Goal: Task Accomplishment & Management: Manage account settings

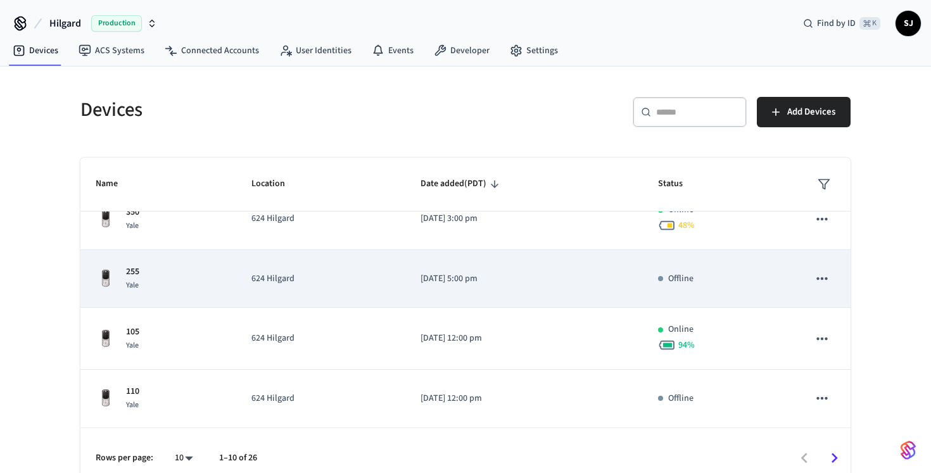
scroll to position [16, 0]
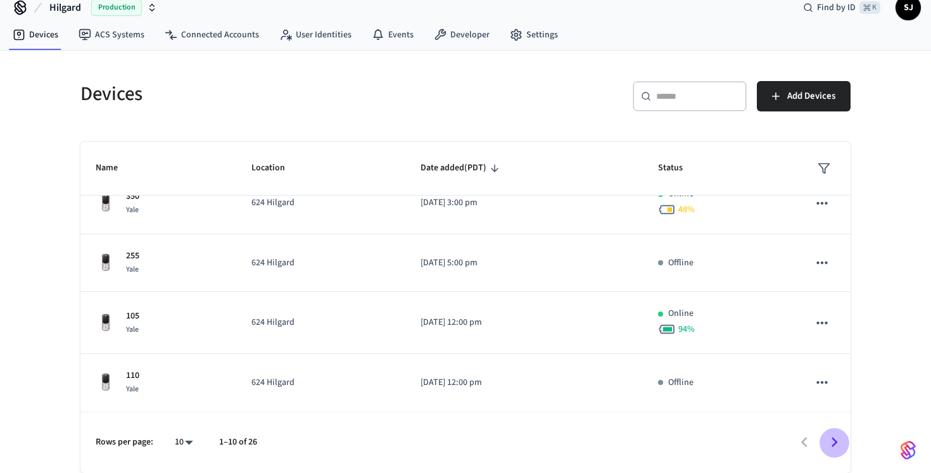
click at [835, 448] on icon "Go to next page" at bounding box center [834, 442] width 20 height 20
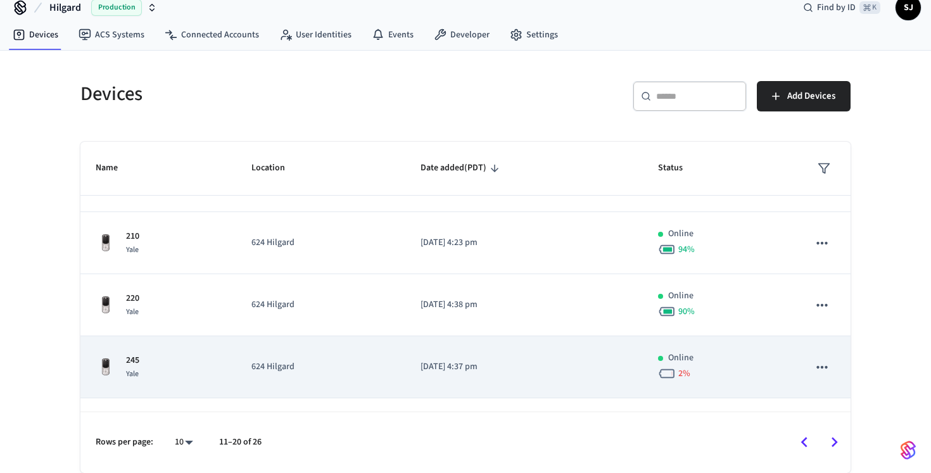
scroll to position [396, 0]
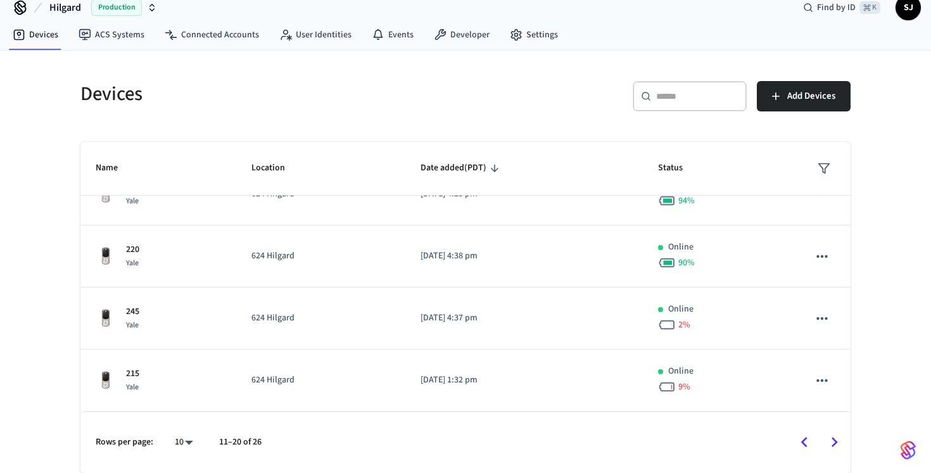
click at [838, 443] on icon "Go to next page" at bounding box center [834, 442] width 20 height 20
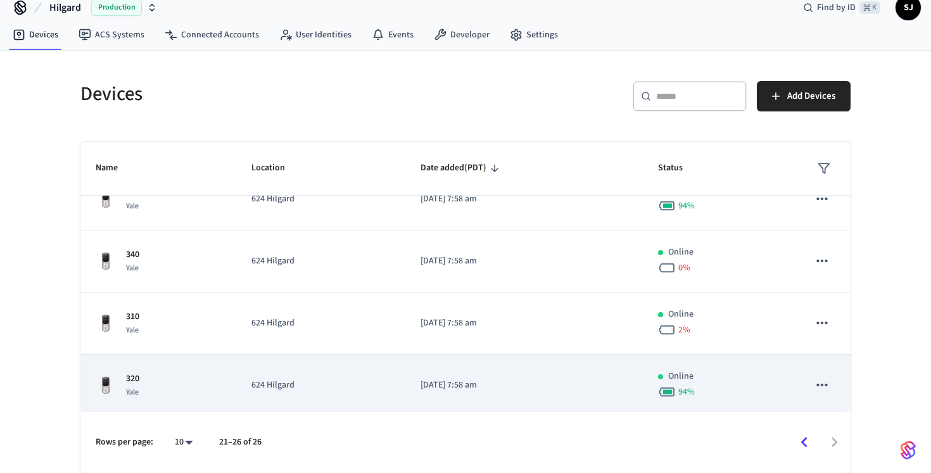
scroll to position [156, 0]
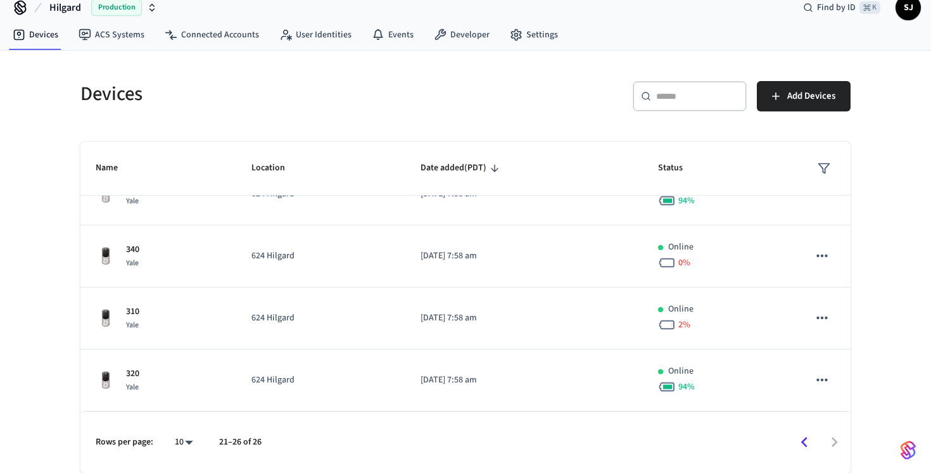
click at [807, 444] on icon "Go to previous page" at bounding box center [804, 442] width 20 height 20
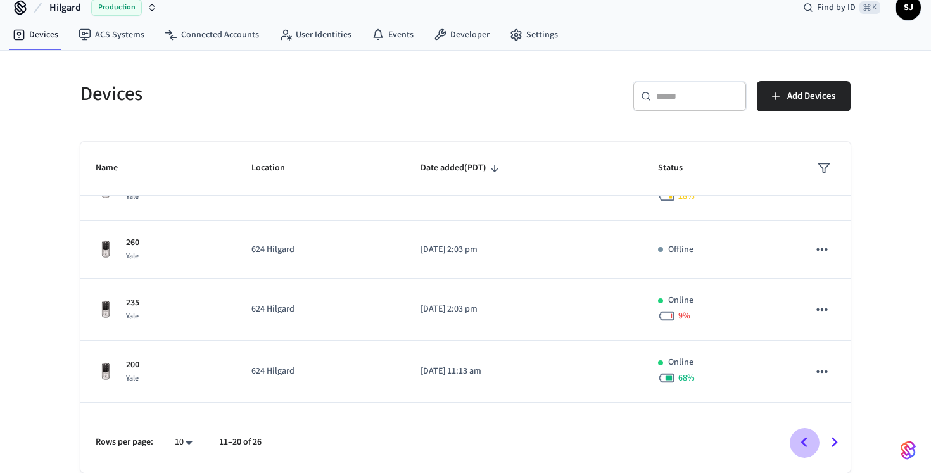
click at [807, 444] on icon "Go to previous page" at bounding box center [804, 442] width 20 height 20
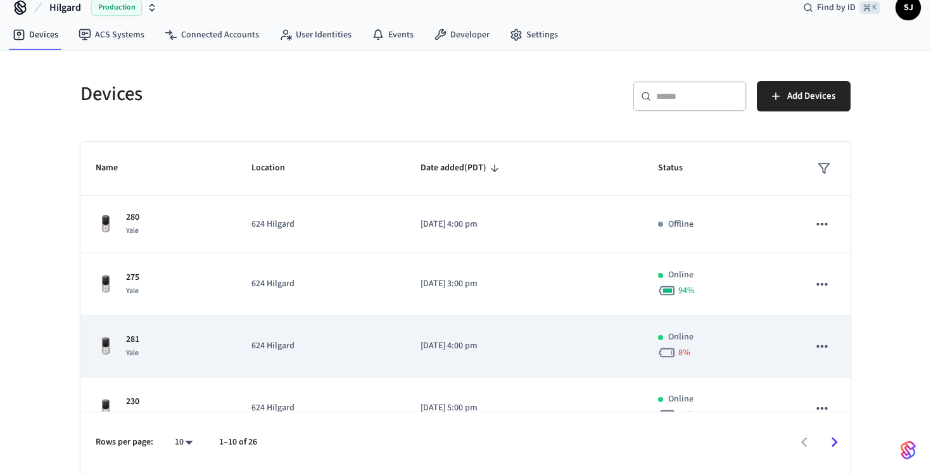
scroll to position [382, 0]
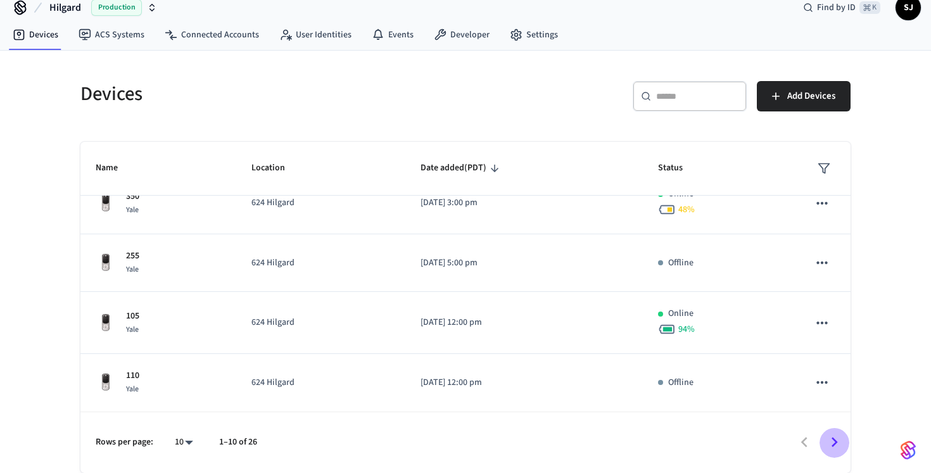
click at [834, 433] on icon "Go to next page" at bounding box center [834, 442] width 20 height 20
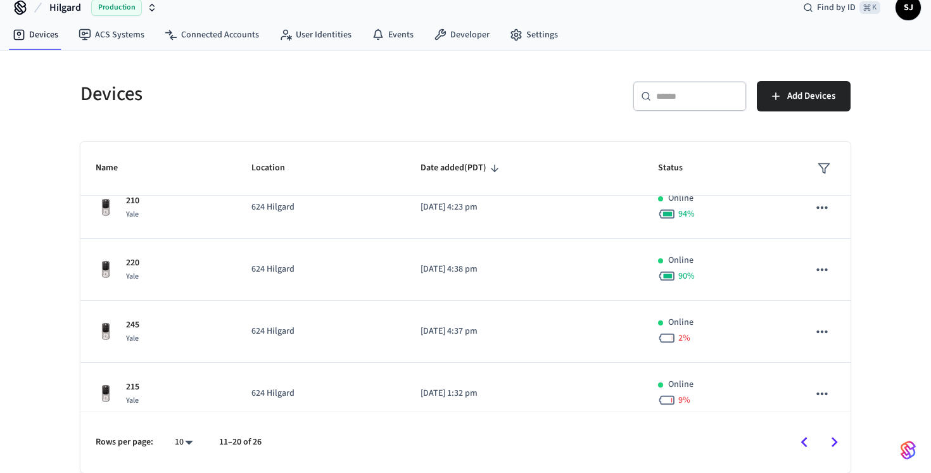
click at [834, 438] on icon "Go to next page" at bounding box center [834, 442] width 20 height 20
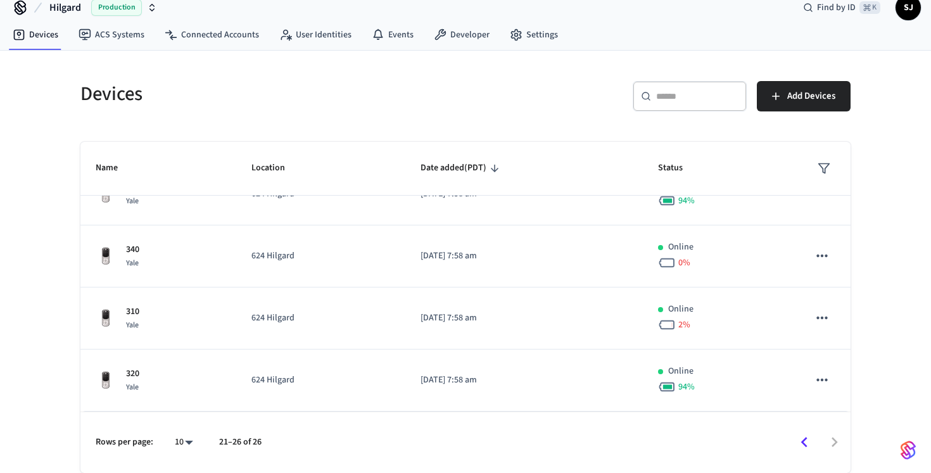
scroll to position [156, 0]
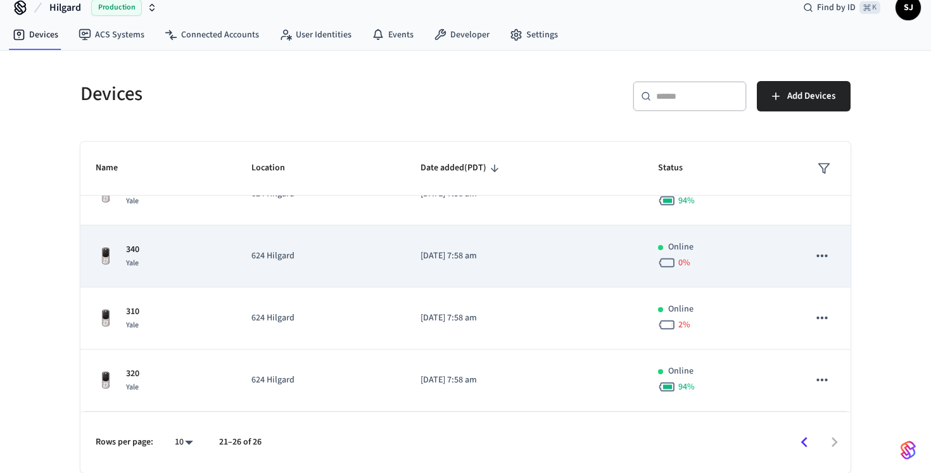
click at [828, 257] on icon "sticky table" at bounding box center [822, 256] width 16 height 16
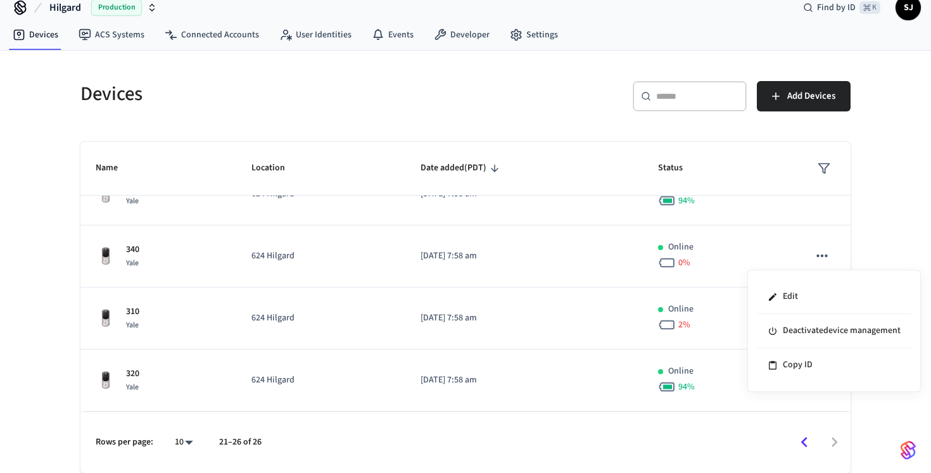
click at [870, 249] on div at bounding box center [465, 236] width 931 height 473
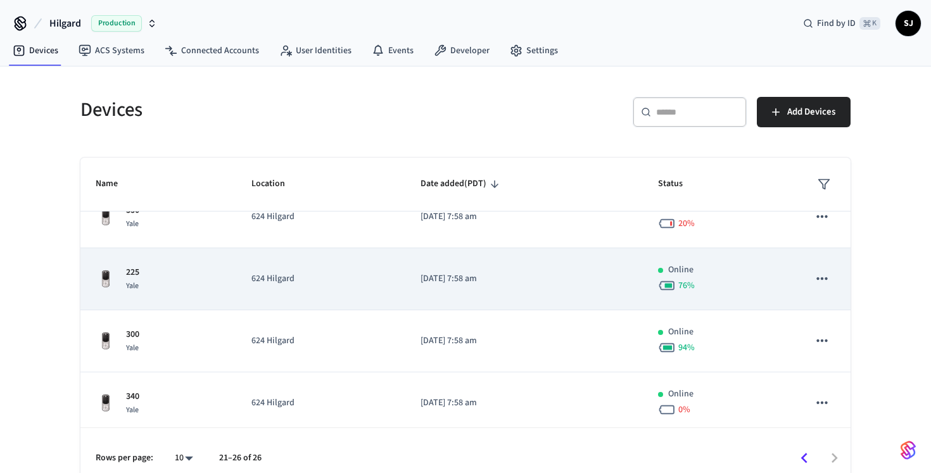
scroll to position [0, 0]
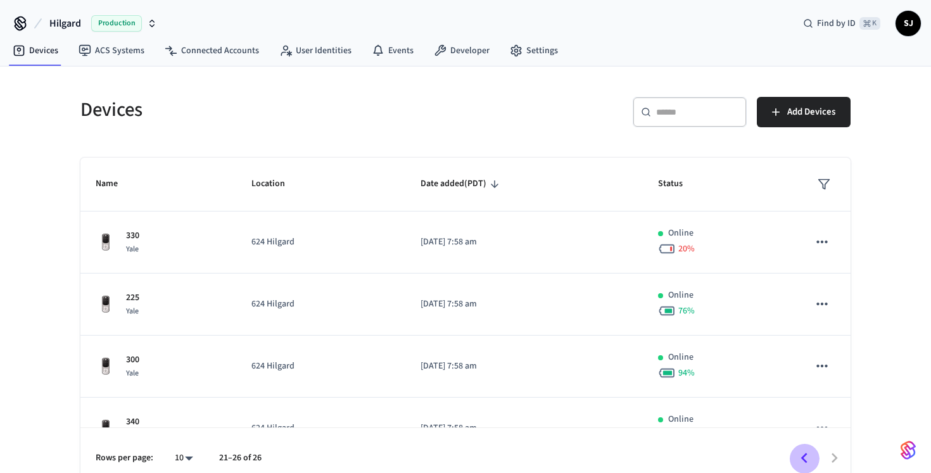
click at [802, 451] on icon "Go to previous page" at bounding box center [804, 458] width 20 height 20
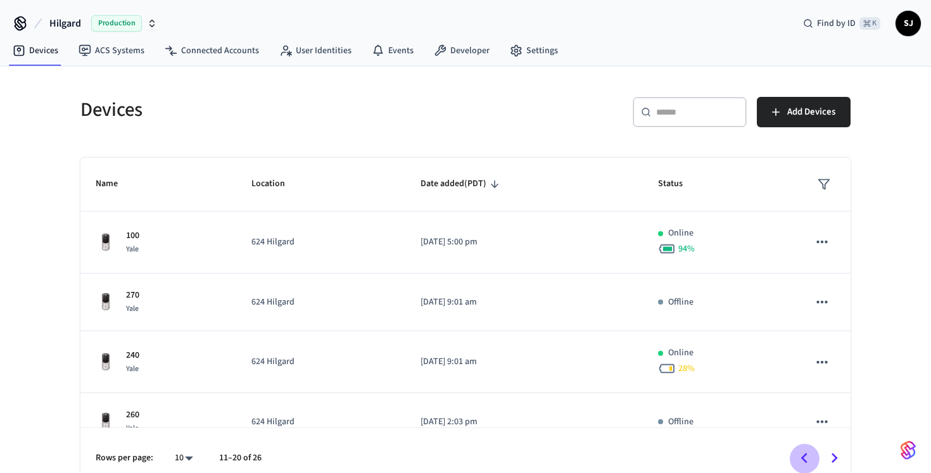
click at [802, 451] on icon "Go to previous page" at bounding box center [804, 458] width 20 height 20
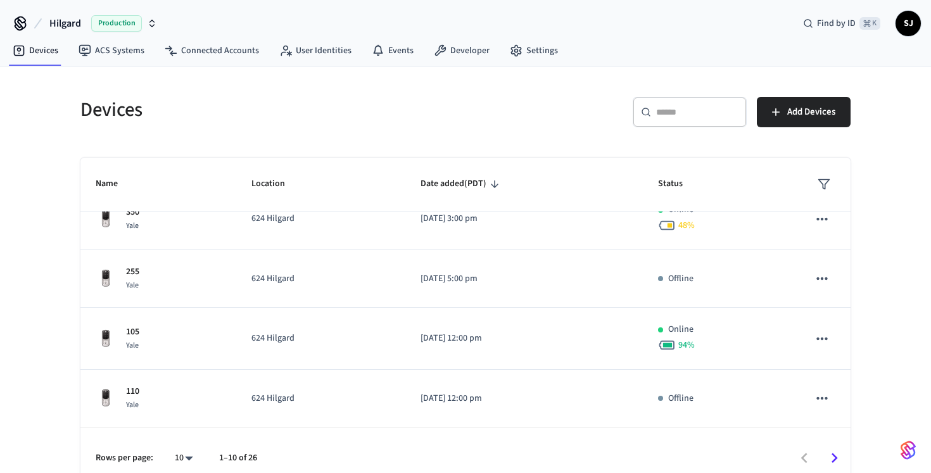
scroll to position [16, 0]
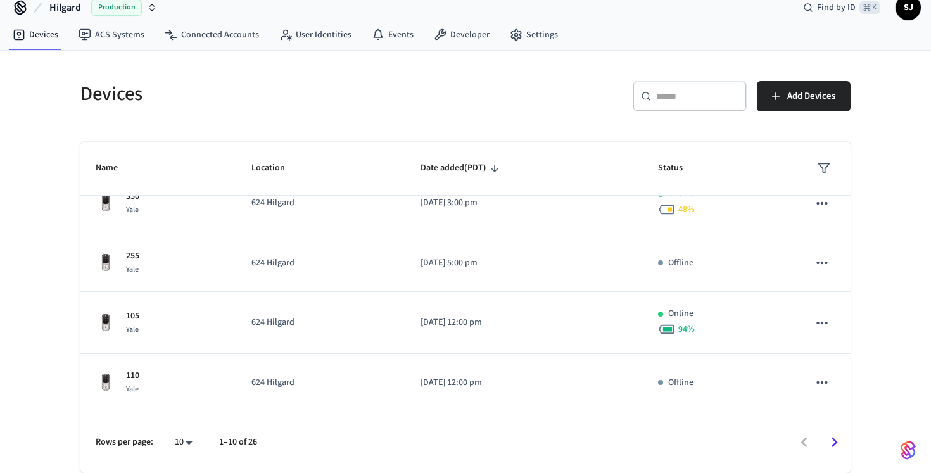
click at [832, 444] on icon "Go to next page" at bounding box center [834, 442] width 20 height 20
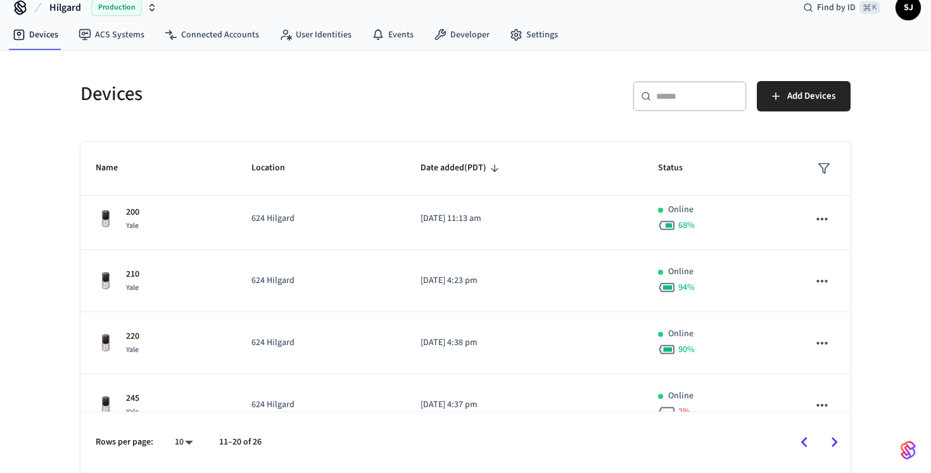
scroll to position [396, 0]
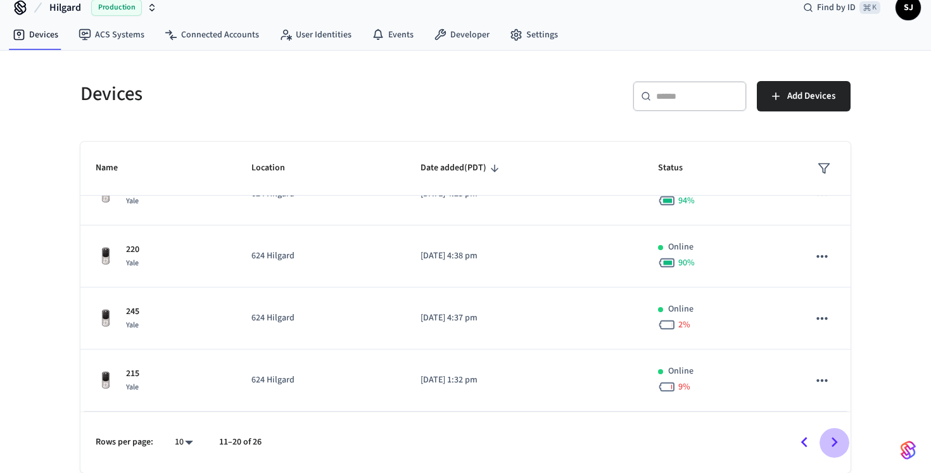
click at [839, 440] on icon "Go to next page" at bounding box center [834, 442] width 20 height 20
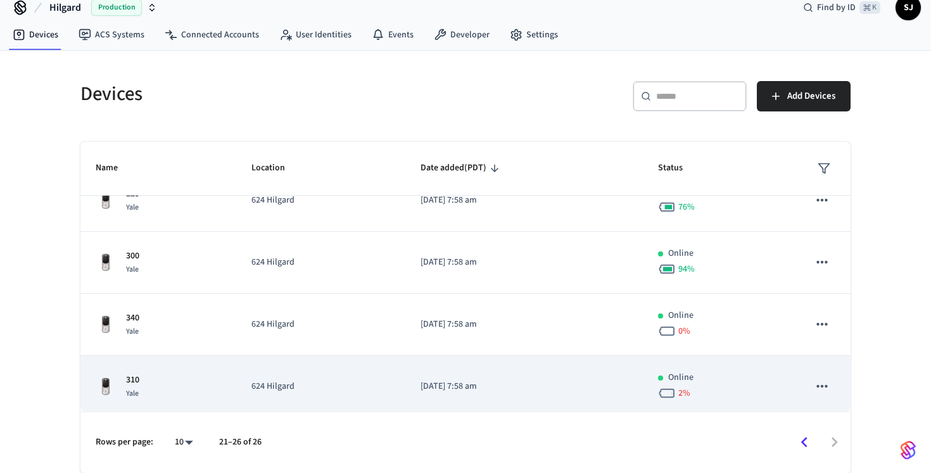
scroll to position [156, 0]
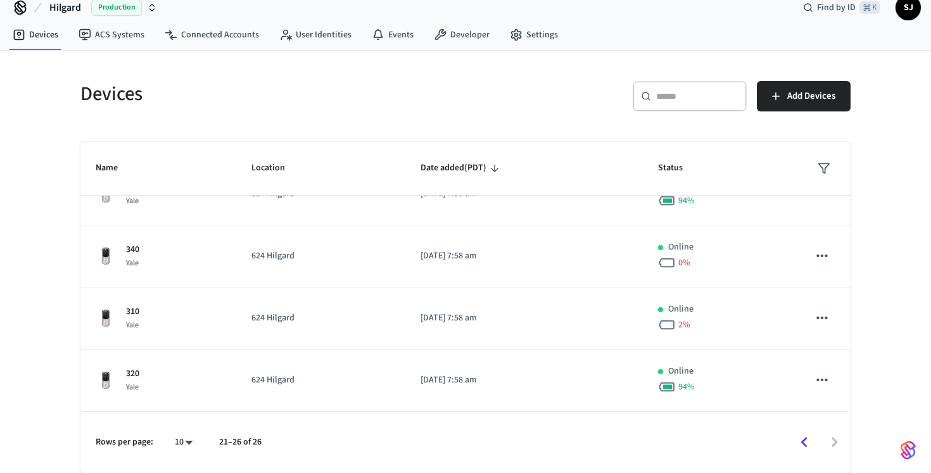
click at [828, 438] on div at bounding box center [561, 442] width 575 height 30
click at [807, 435] on icon "Go to previous page" at bounding box center [804, 442] width 20 height 20
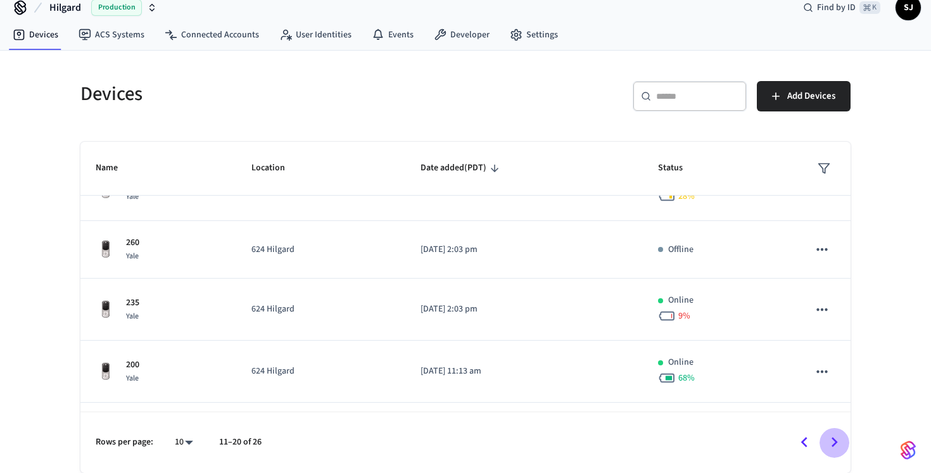
click at [841, 434] on icon "Go to next page" at bounding box center [834, 442] width 20 height 20
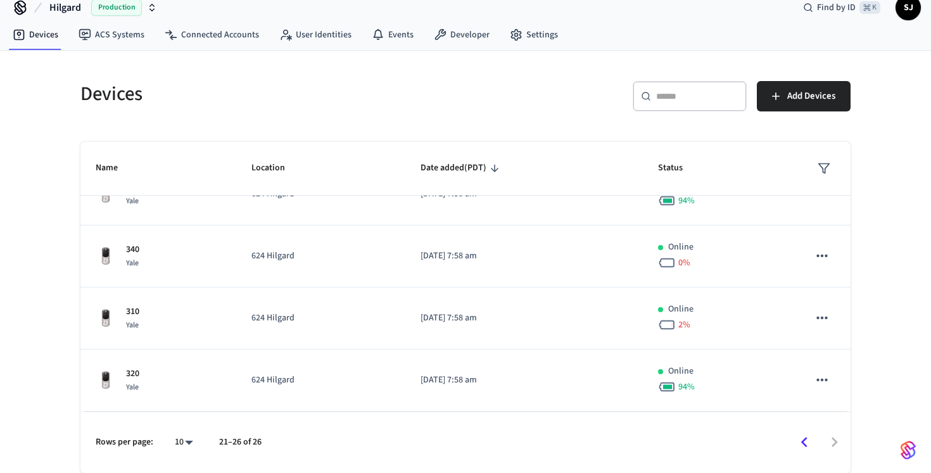
click at [838, 436] on div at bounding box center [561, 442] width 575 height 30
click at [803, 446] on icon "Go to previous page" at bounding box center [804, 442] width 20 height 20
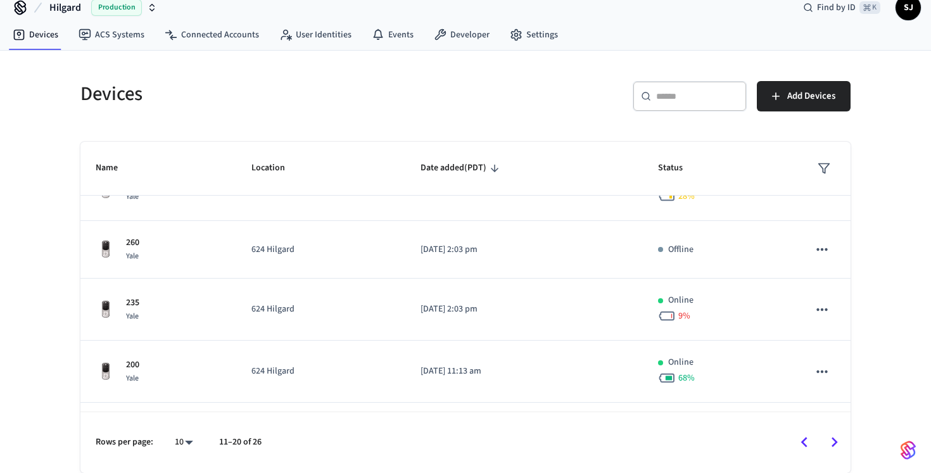
click at [803, 446] on icon "Go to previous page" at bounding box center [804, 442] width 20 height 20
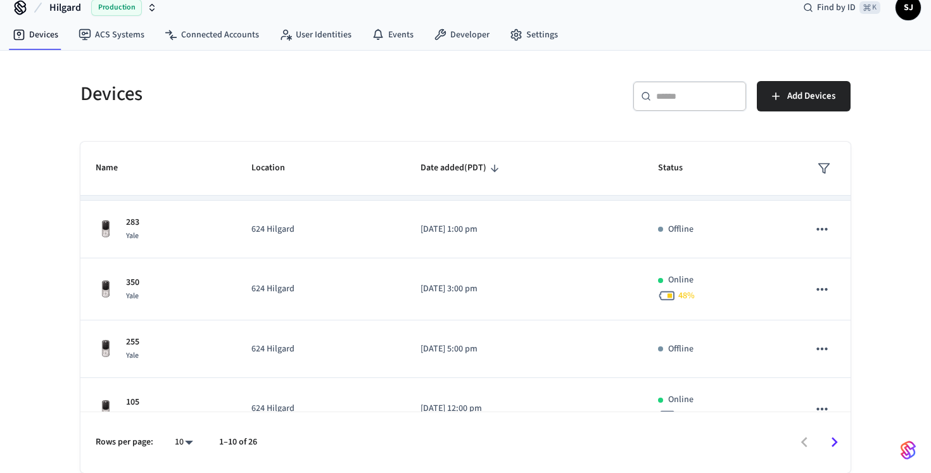
scroll to position [382, 0]
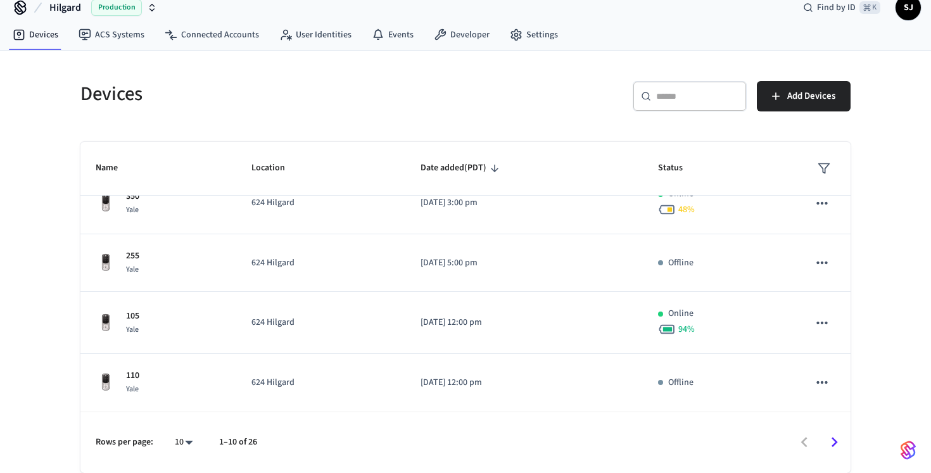
click at [832, 441] on icon "Go to next page" at bounding box center [834, 442] width 20 height 20
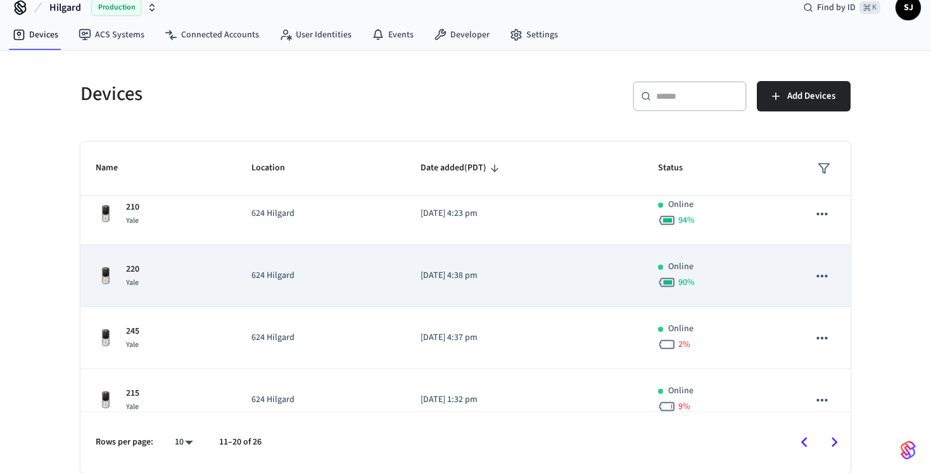
scroll to position [396, 0]
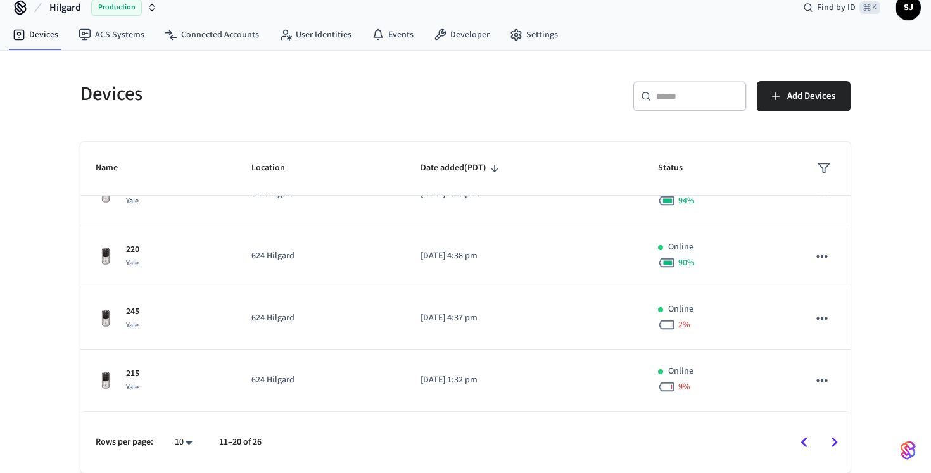
click at [834, 444] on icon "Go to next page" at bounding box center [834, 443] width 6 height 10
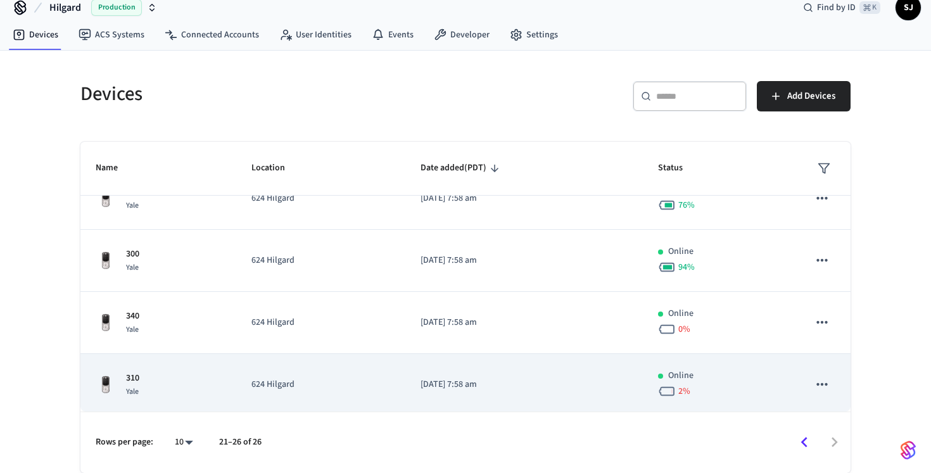
scroll to position [156, 0]
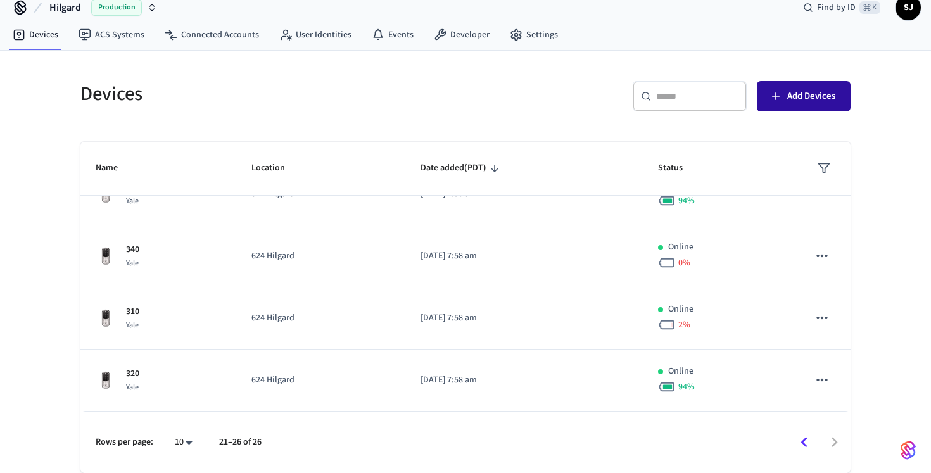
click at [803, 100] on span "Add Devices" at bounding box center [811, 96] width 48 height 16
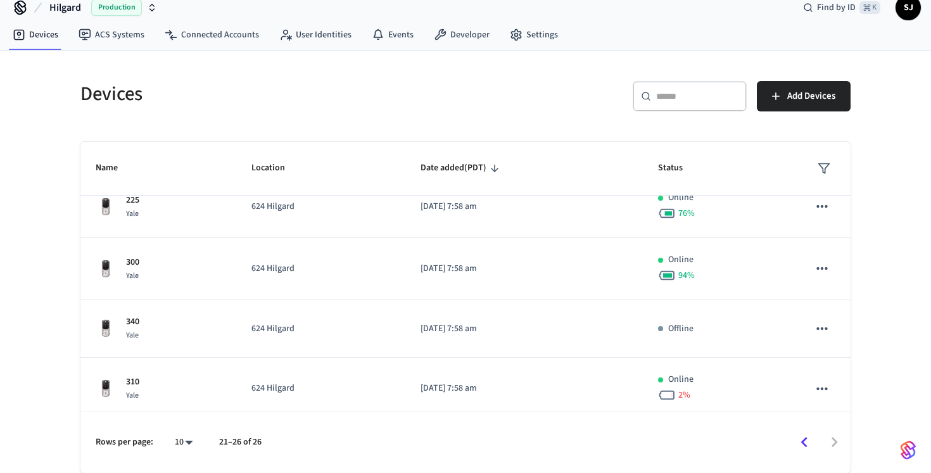
scroll to position [0, 0]
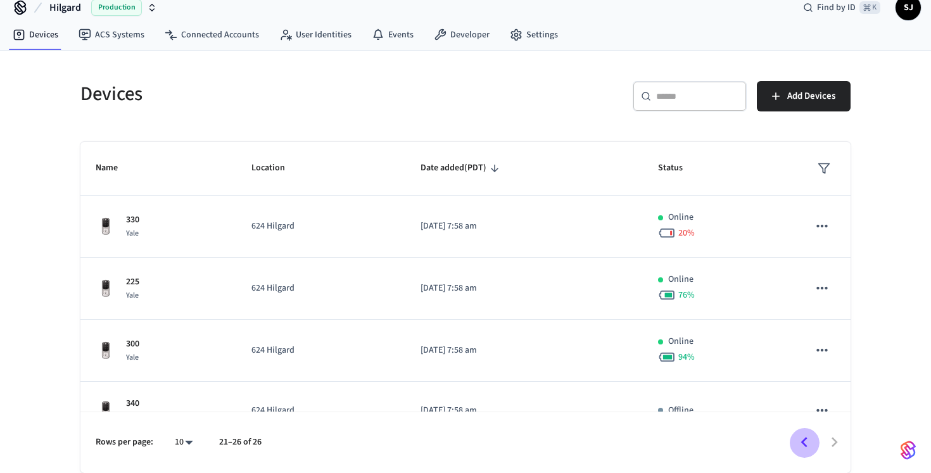
click at [798, 439] on icon "Go to previous page" at bounding box center [804, 442] width 20 height 20
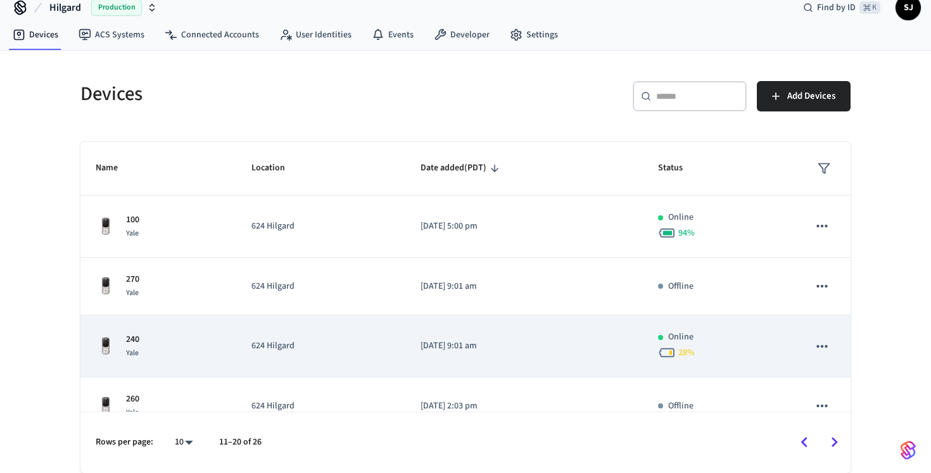
scroll to position [396, 0]
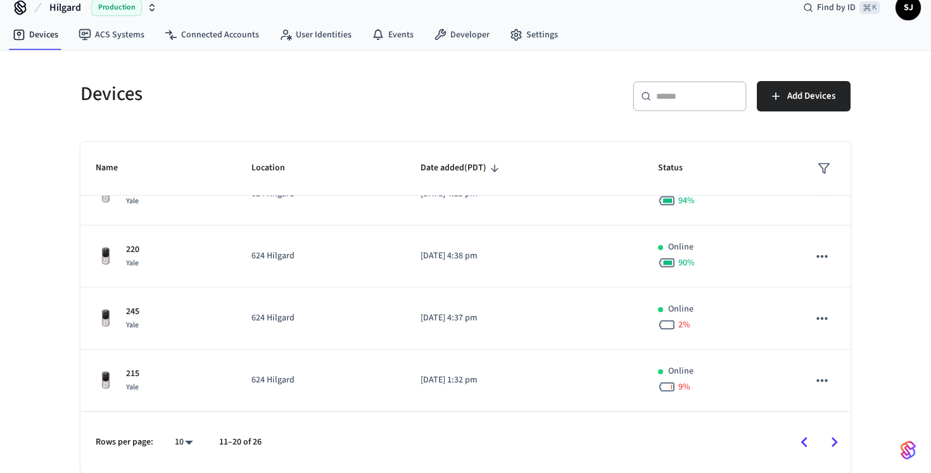
click at [795, 438] on icon "Go to previous page" at bounding box center [804, 442] width 20 height 20
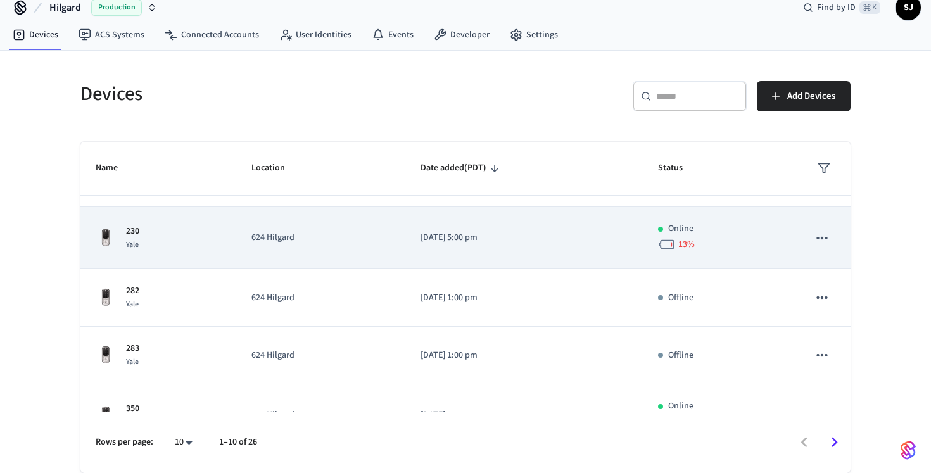
scroll to position [382, 0]
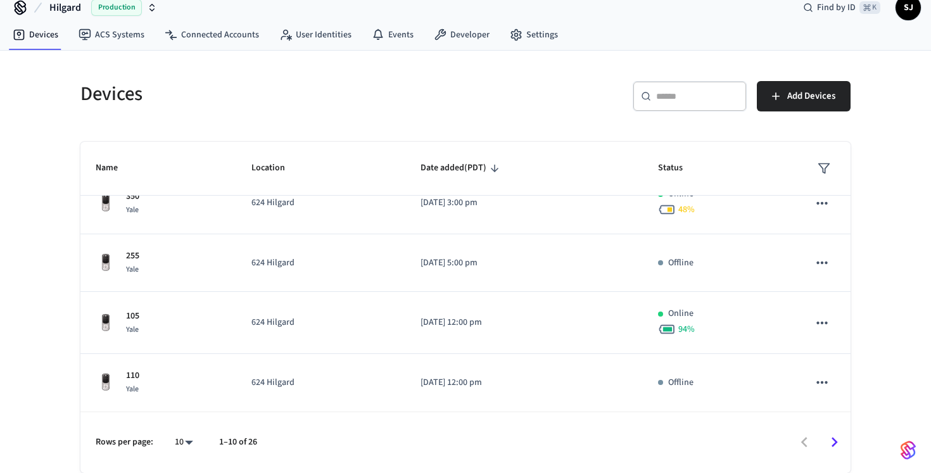
click at [835, 450] on icon "Go to next page" at bounding box center [834, 442] width 20 height 20
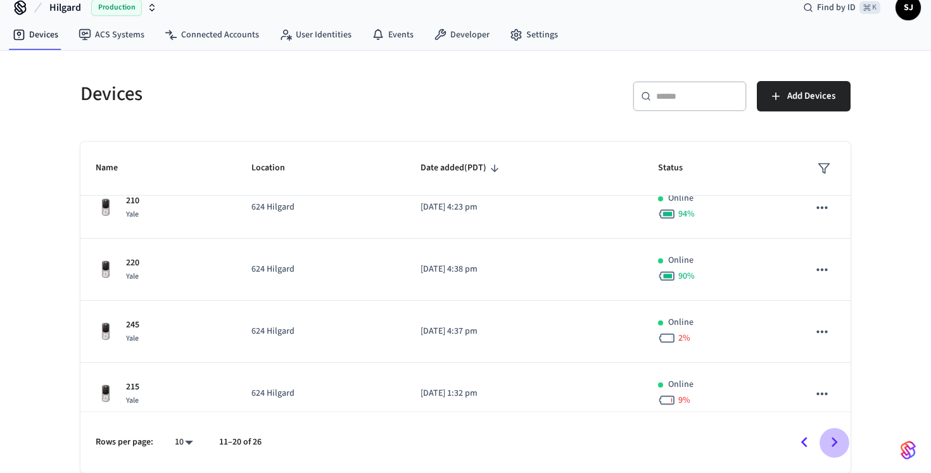
click at [835, 450] on icon "Go to next page" at bounding box center [834, 442] width 20 height 20
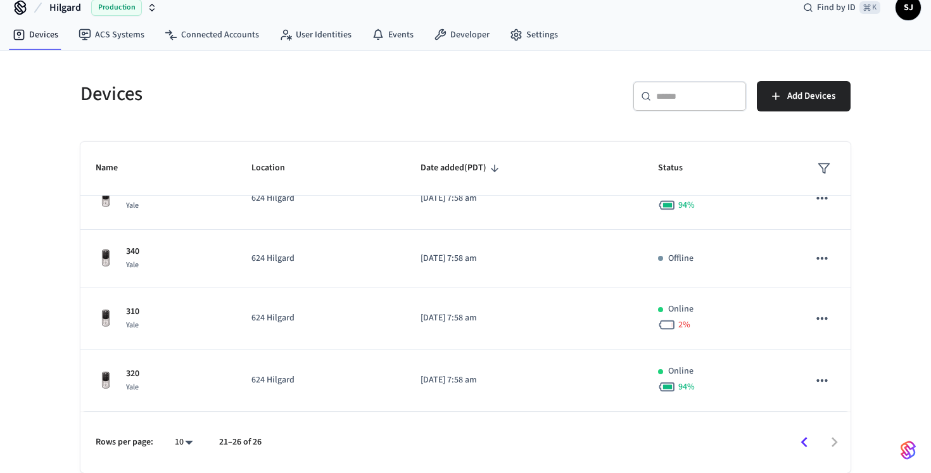
click at [843, 442] on div at bounding box center [561, 442] width 575 height 30
click at [799, 101] on span "Add Devices" at bounding box center [811, 96] width 48 height 16
